Goal: Find specific page/section: Find specific page/section

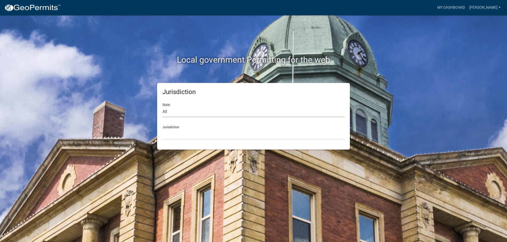
click at [250, 113] on select "All [US_STATE] [US_STATE] [US_STATE] [US_STATE] [US_STATE] [US_STATE] [US_STATE…" at bounding box center [253, 112] width 182 height 11
select select "[US_STATE]"
click at [162, 107] on select "All [US_STATE] [US_STATE] [US_STATE] [US_STATE] [US_STATE] [US_STATE] [US_STATE…" at bounding box center [253, 112] width 182 height 11
click at [225, 132] on select "City of [GEOGRAPHIC_DATA], [US_STATE] City of [GEOGRAPHIC_DATA], [US_STATE] Cit…" at bounding box center [253, 134] width 182 height 11
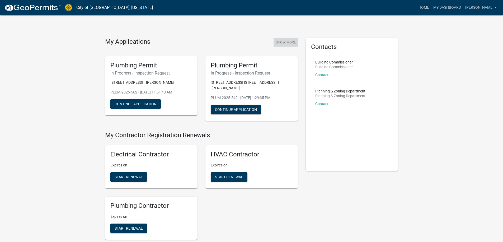
click at [285, 42] on button "Show More" at bounding box center [285, 42] width 24 height 9
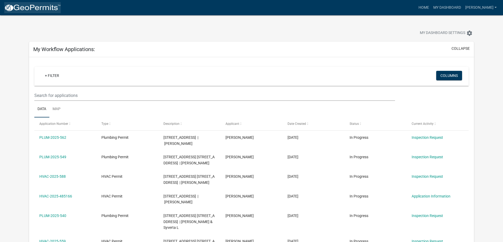
click at [55, 10] on img at bounding box center [32, 8] width 56 height 8
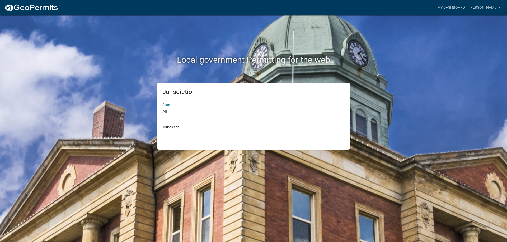
click at [199, 114] on select "All [US_STATE] [US_STATE] [US_STATE] [US_STATE] [US_STATE] [US_STATE] [US_STATE…" at bounding box center [253, 112] width 182 height 11
select select "[US_STATE]"
click at [162, 107] on select "All [US_STATE] [US_STATE] [US_STATE] [US_STATE] [US_STATE] [US_STATE] [US_STATE…" at bounding box center [253, 112] width 182 height 11
click at [193, 141] on div "Jurisdiction State All [US_STATE] [US_STATE] [US_STATE] [US_STATE] [US_STATE] […" at bounding box center [253, 116] width 193 height 67
click at [193, 134] on select "City of [GEOGRAPHIC_DATA], [US_STATE] City of [GEOGRAPHIC_DATA], [US_STATE] Cit…" at bounding box center [253, 134] width 182 height 11
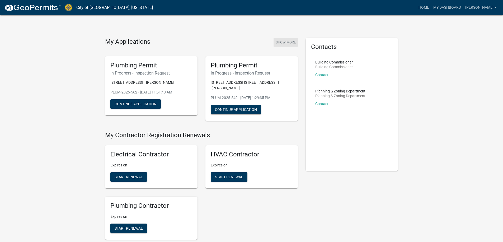
click at [282, 40] on button "Show More" at bounding box center [285, 42] width 24 height 9
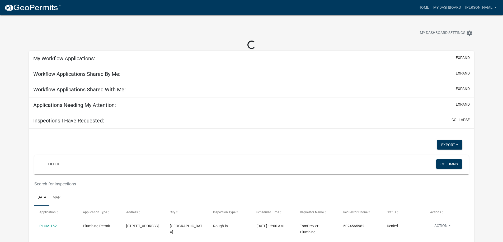
click at [46, 9] on img at bounding box center [32, 8] width 56 height 8
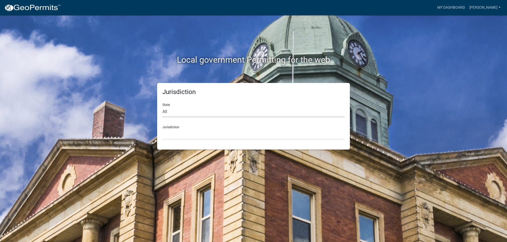
click at [214, 109] on select "All [US_STATE] [US_STATE] [US_STATE] [US_STATE] [US_STATE] [US_STATE] [US_STATE…" at bounding box center [253, 112] width 182 height 11
select select "[US_STATE]"
click at [162, 107] on select "All [US_STATE] [US_STATE] [US_STATE] [US_STATE] [US_STATE] [US_STATE] [US_STATE…" at bounding box center [253, 112] width 182 height 11
click at [193, 141] on div "Jurisdiction State All [US_STATE] [US_STATE] [US_STATE] [US_STATE] [US_STATE] […" at bounding box center [253, 116] width 193 height 67
click at [195, 135] on select "City of [GEOGRAPHIC_DATA], [US_STATE] City of [GEOGRAPHIC_DATA], [US_STATE] Cit…" at bounding box center [253, 134] width 182 height 11
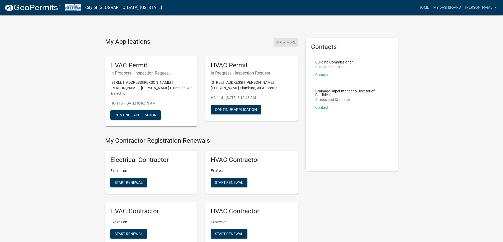
click at [289, 43] on button "Show More" at bounding box center [285, 42] width 24 height 9
